Goal: Information Seeking & Learning: Learn about a topic

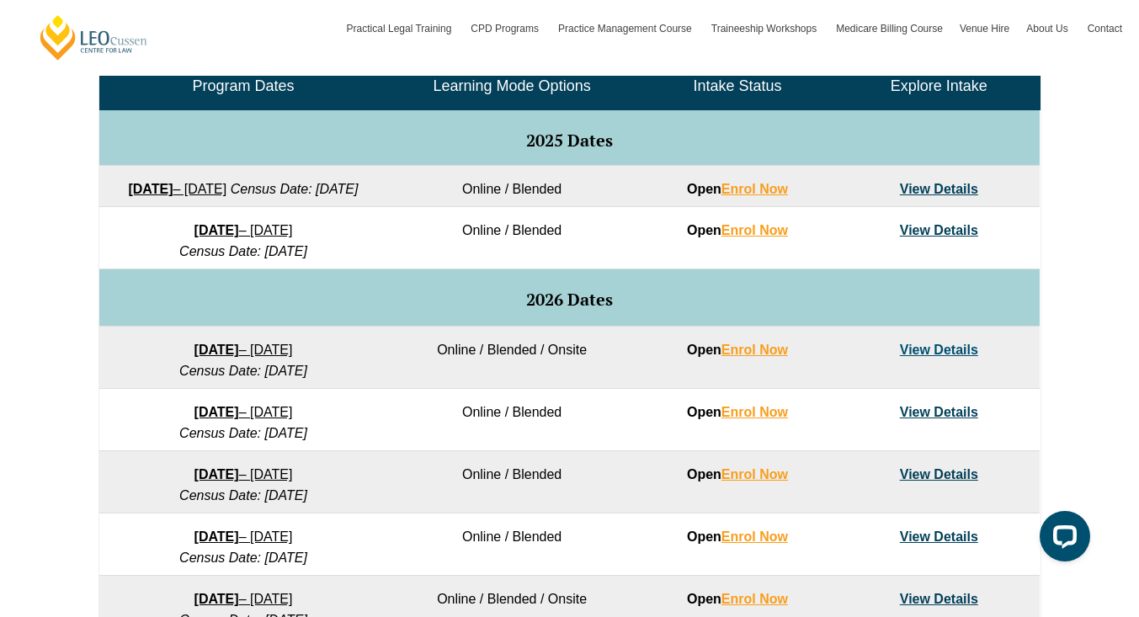
click at [499, 258] on td "Online / Blended" at bounding box center [511, 238] width 249 height 62
click at [293, 237] on link "8 December 2025 – 8 May 2026" at bounding box center [244, 230] width 99 height 14
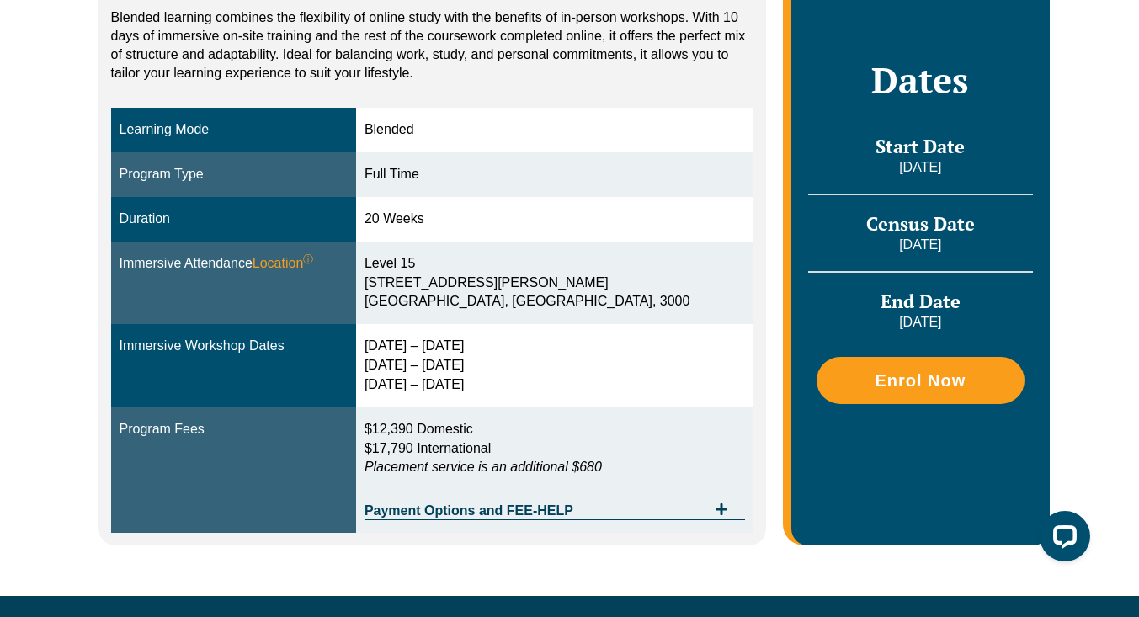
click at [412, 349] on div "15 – 18 Dec 2025 10 – 12 March 2026 28 – 30 April 2026" at bounding box center [555, 366] width 381 height 58
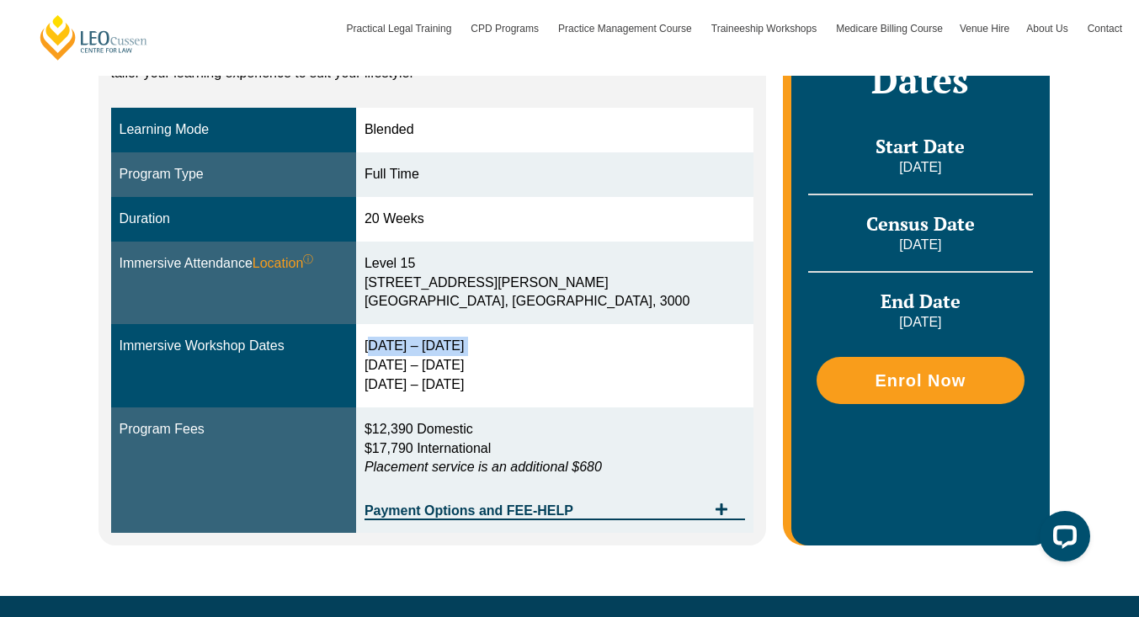
drag, startPoint x: 412, startPoint y: 349, endPoint x: 519, endPoint y: 340, distance: 107.3
click at [519, 340] on div "15 – 18 Dec 2025 10 – 12 March 2026 28 – 30 April 2026" at bounding box center [555, 366] width 381 height 58
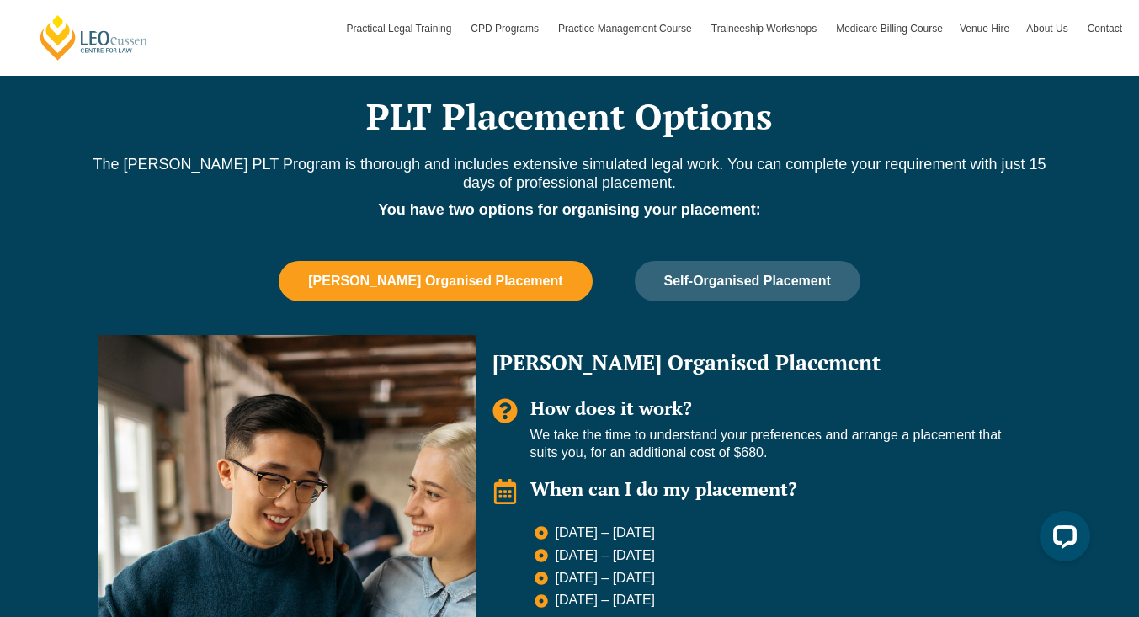
scroll to position [991, 0]
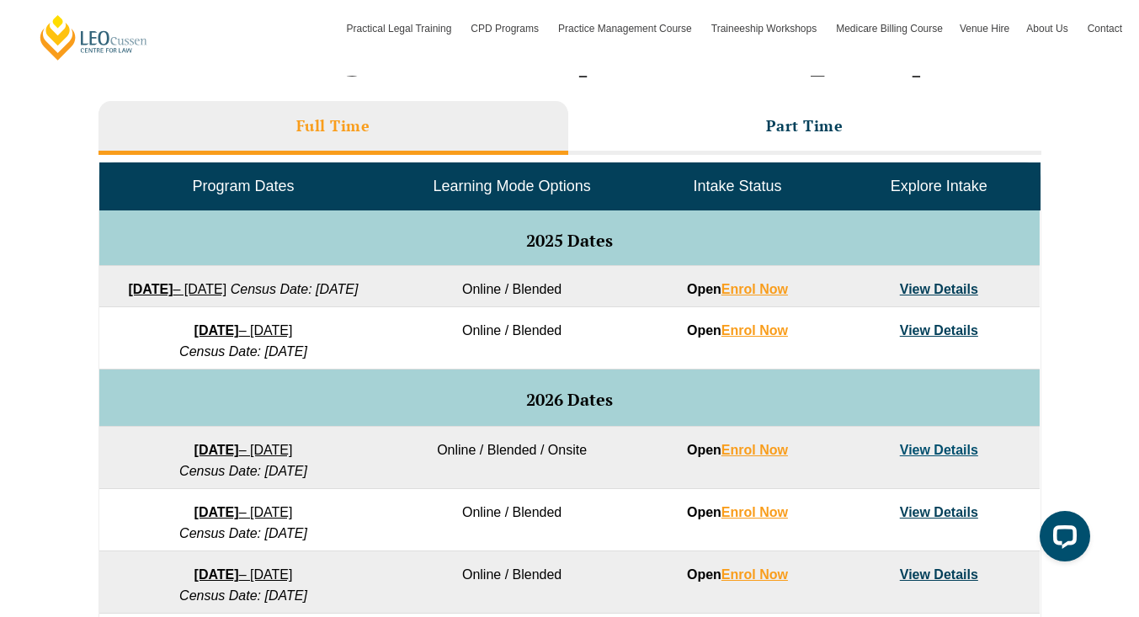
scroll to position [744, 0]
